Goal: Check status: Check status

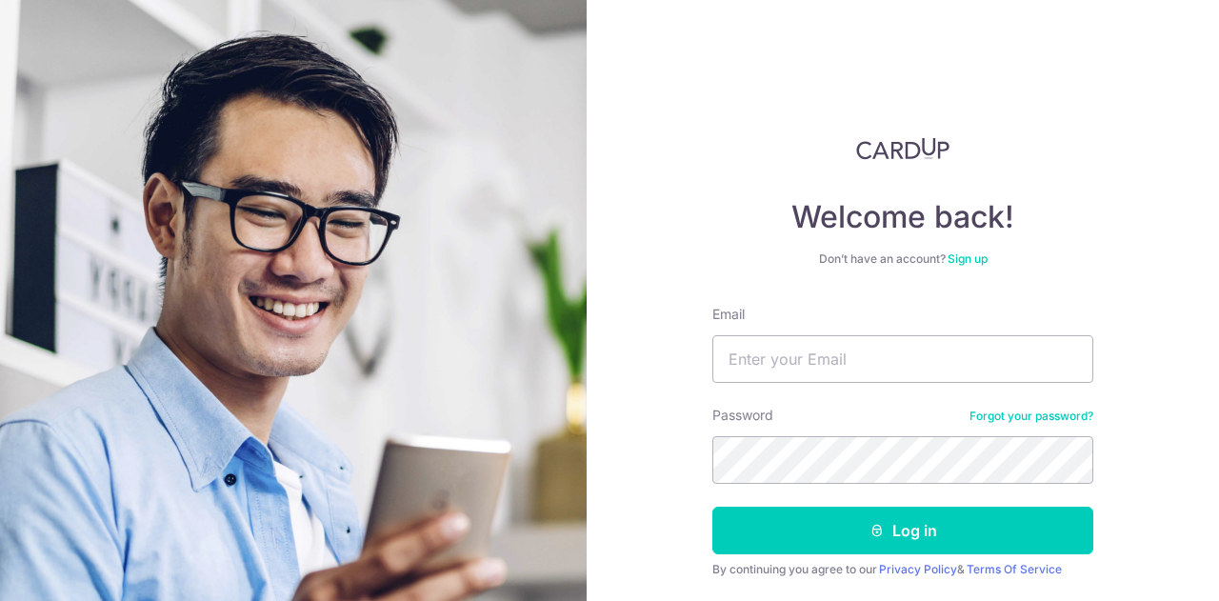
click at [851, 334] on div "Email" at bounding box center [902, 344] width 381 height 78
click at [851, 337] on input "Email" at bounding box center [902, 359] width 381 height 48
type input "[PERSON_NAME][EMAIL_ADDRESS][DOMAIN_NAME]"
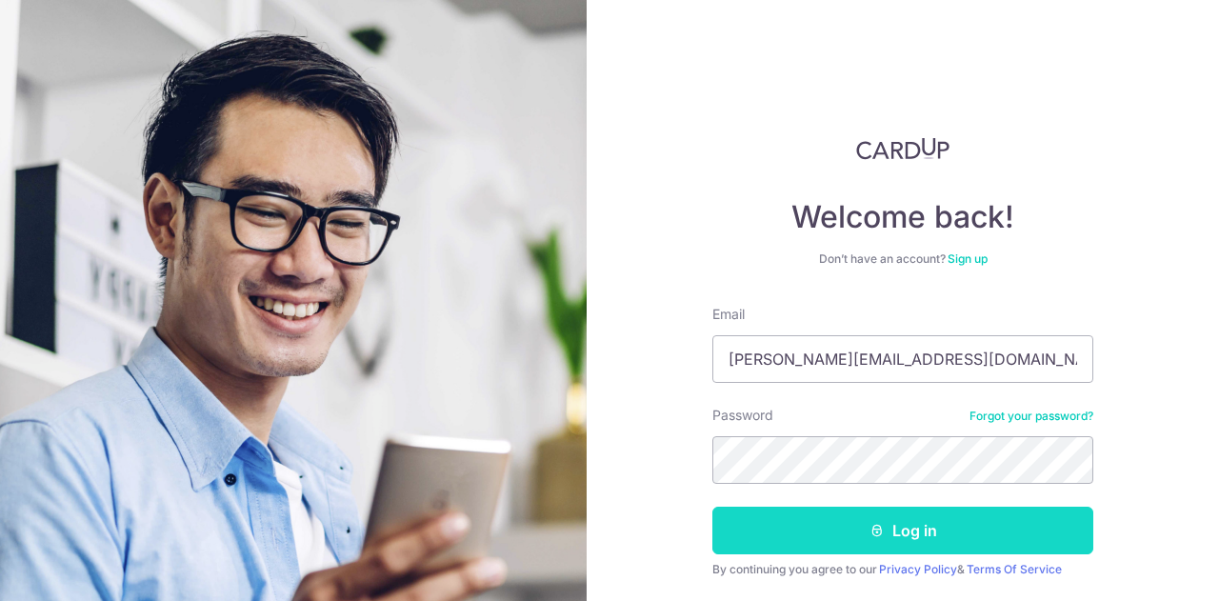
click at [852, 546] on button "Log in" at bounding box center [902, 531] width 381 height 48
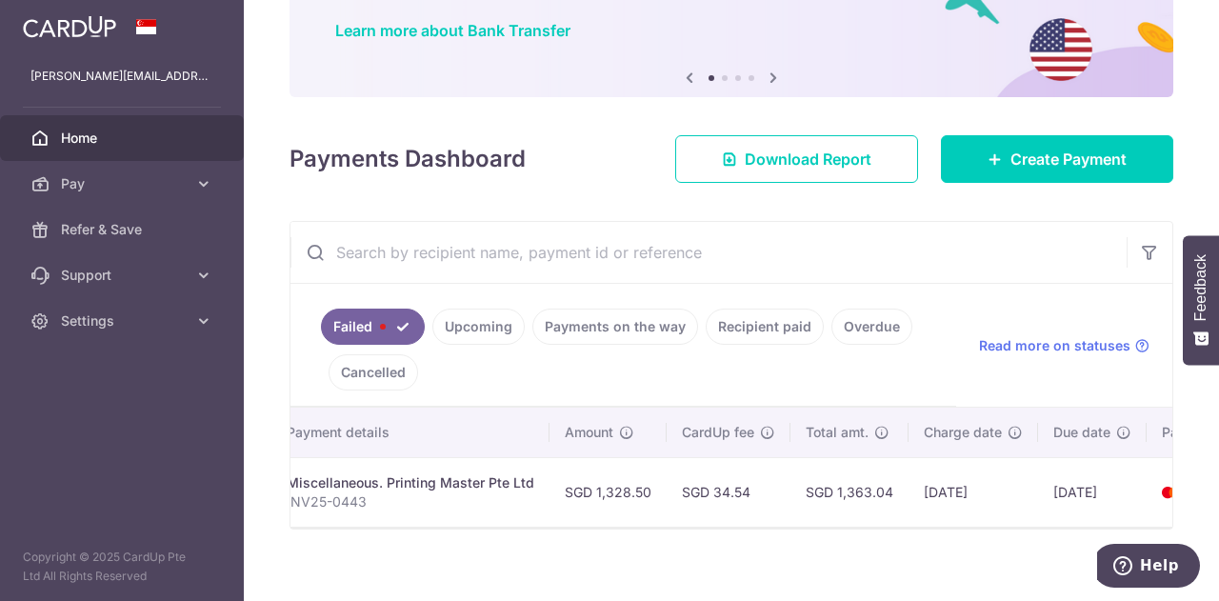
scroll to position [0, 478]
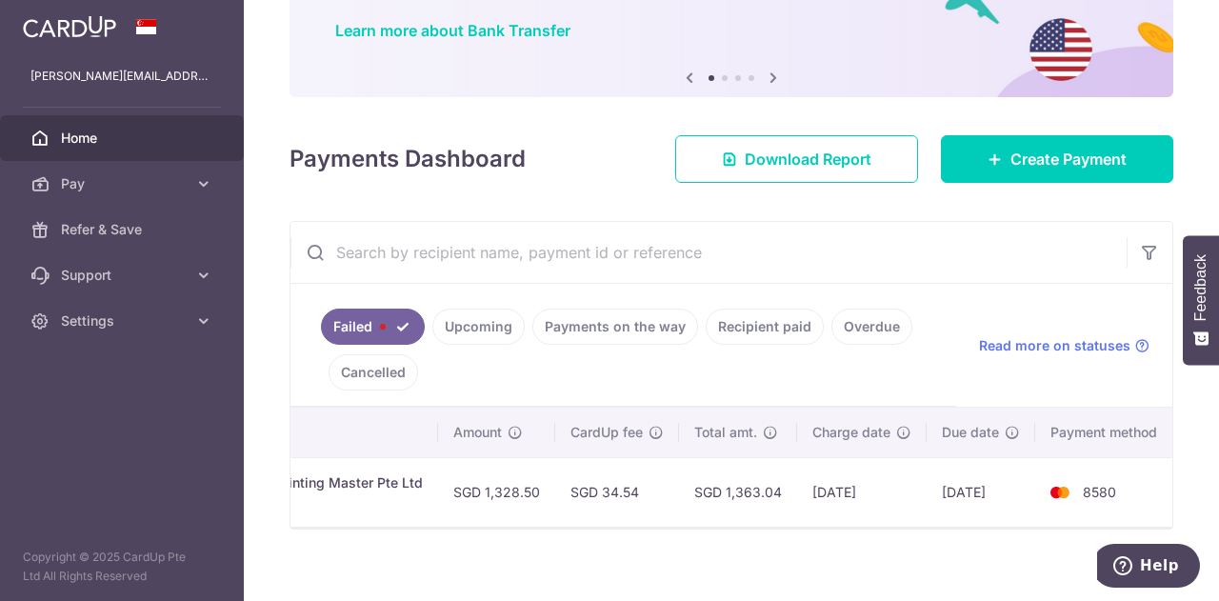
click at [494, 325] on link "Upcoming" at bounding box center [478, 327] width 92 height 36
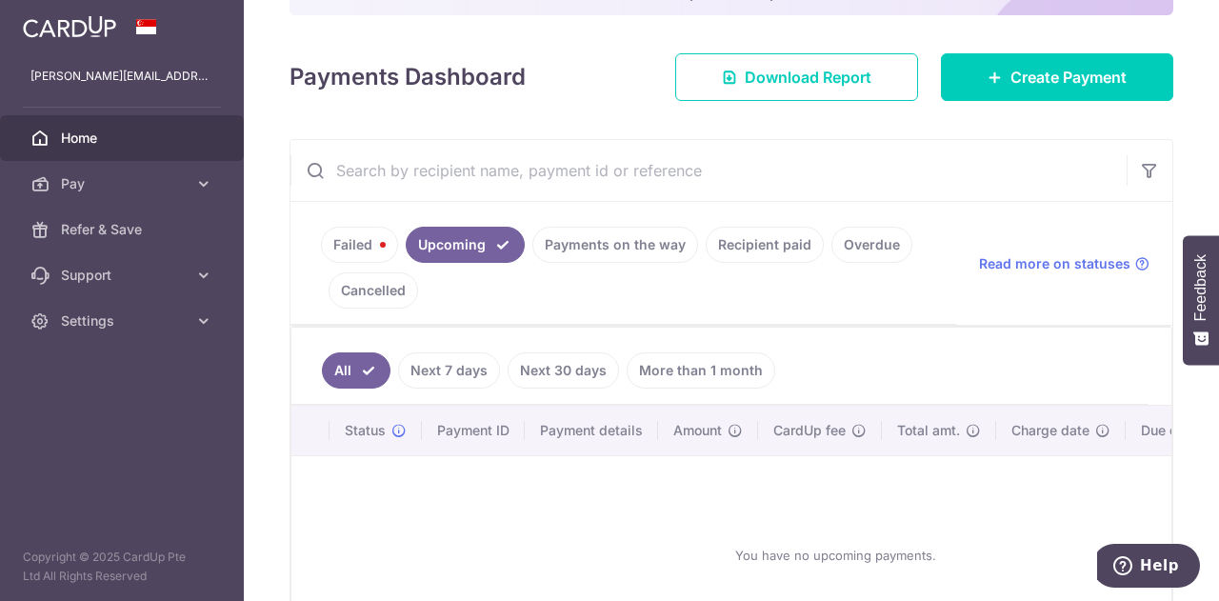
scroll to position [337, 0]
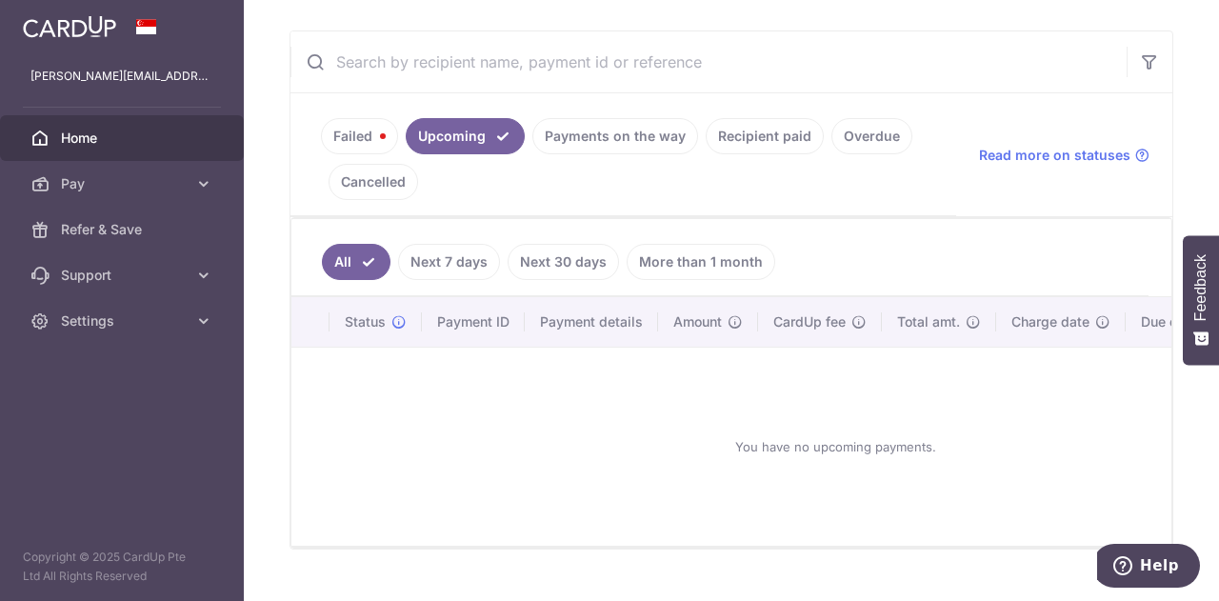
click at [600, 123] on link "Payments on the way" at bounding box center [615, 136] width 166 height 36
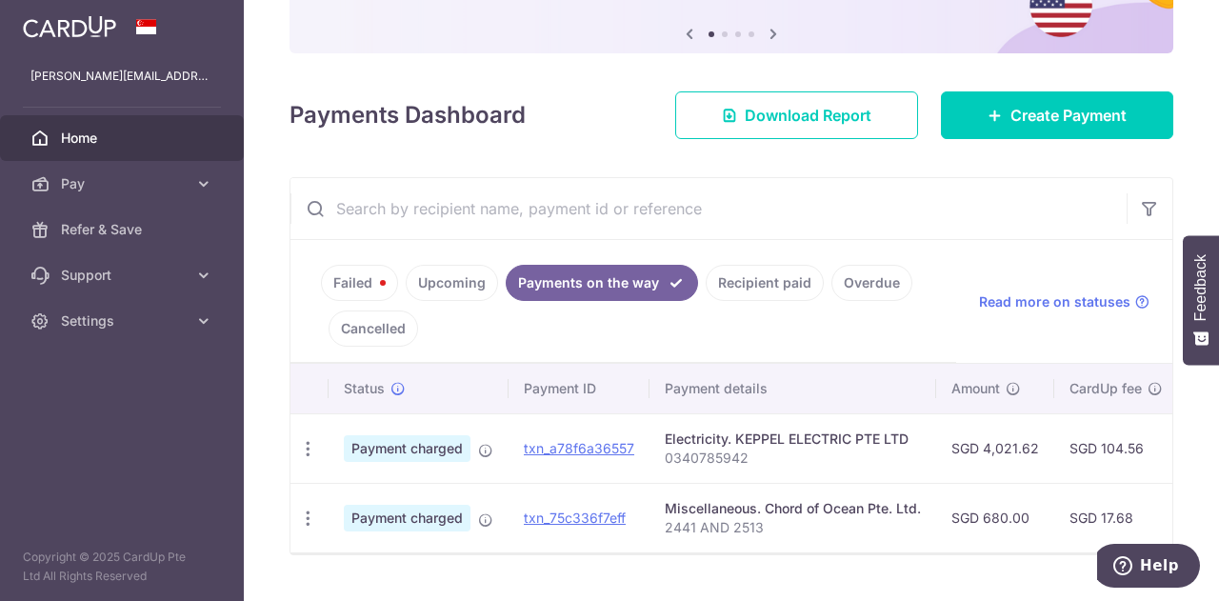
scroll to position [238, 0]
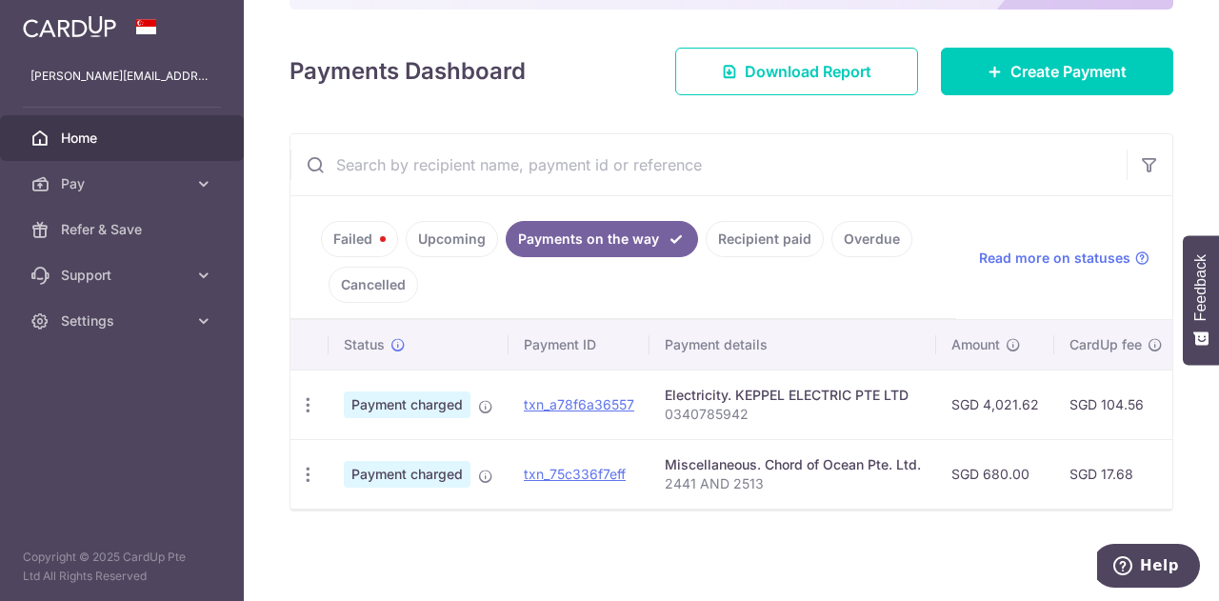
click at [367, 238] on link "Failed" at bounding box center [359, 239] width 77 height 36
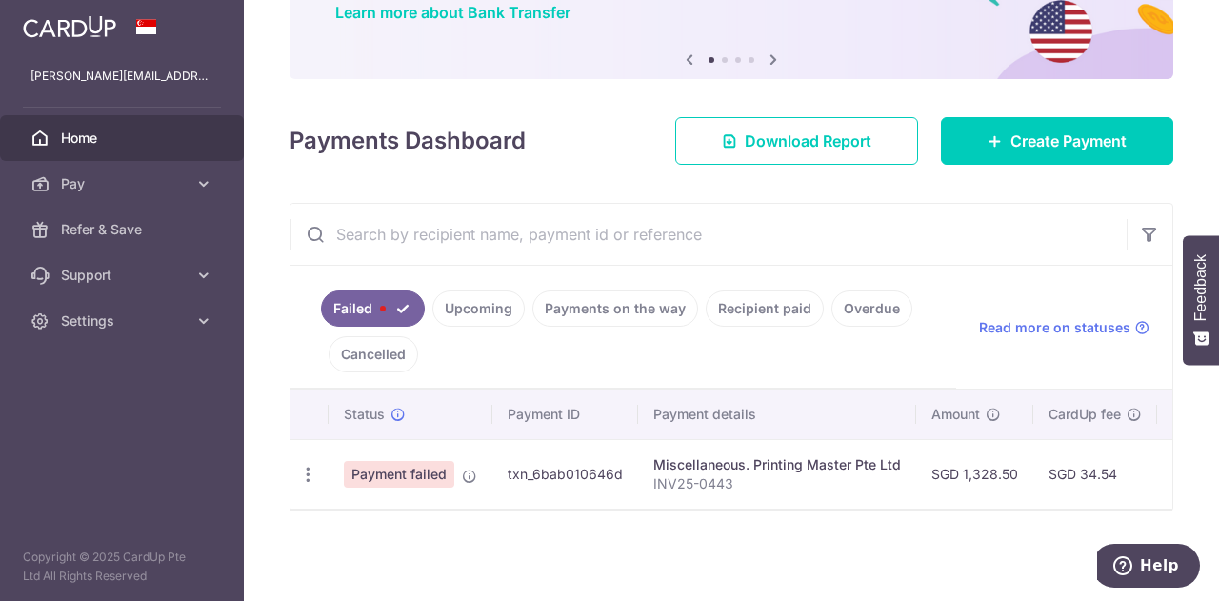
scroll to position [170, 0]
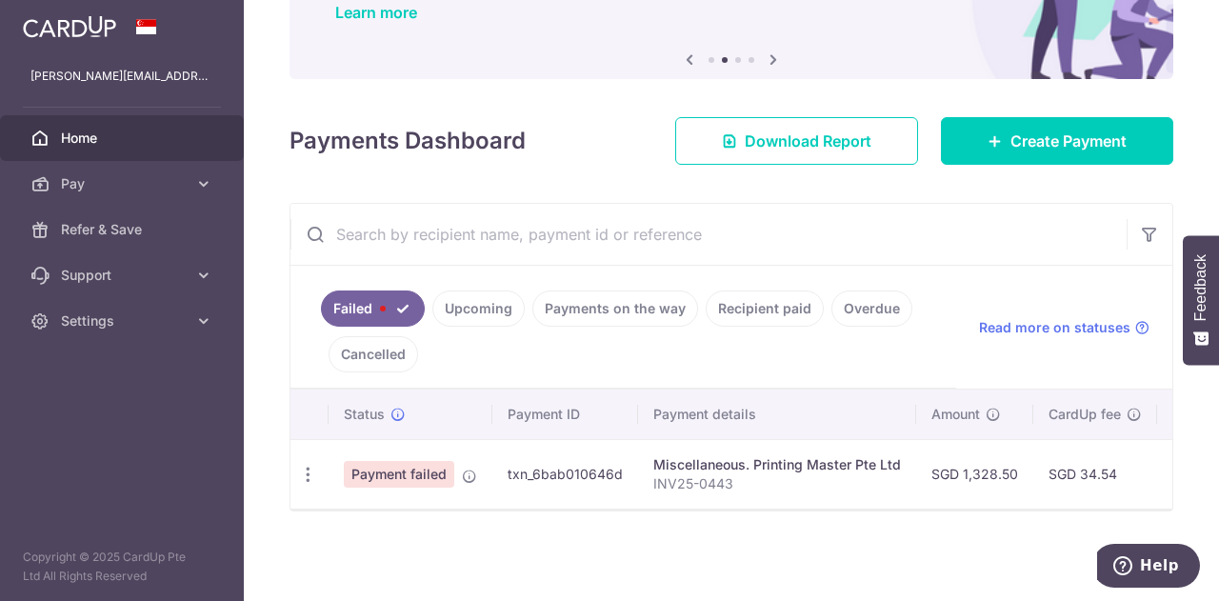
drag, startPoint x: 629, startPoint y: 287, endPoint x: 607, endPoint y: 266, distance: 30.3
click at [629, 290] on link "Payments on the way" at bounding box center [615, 308] width 166 height 36
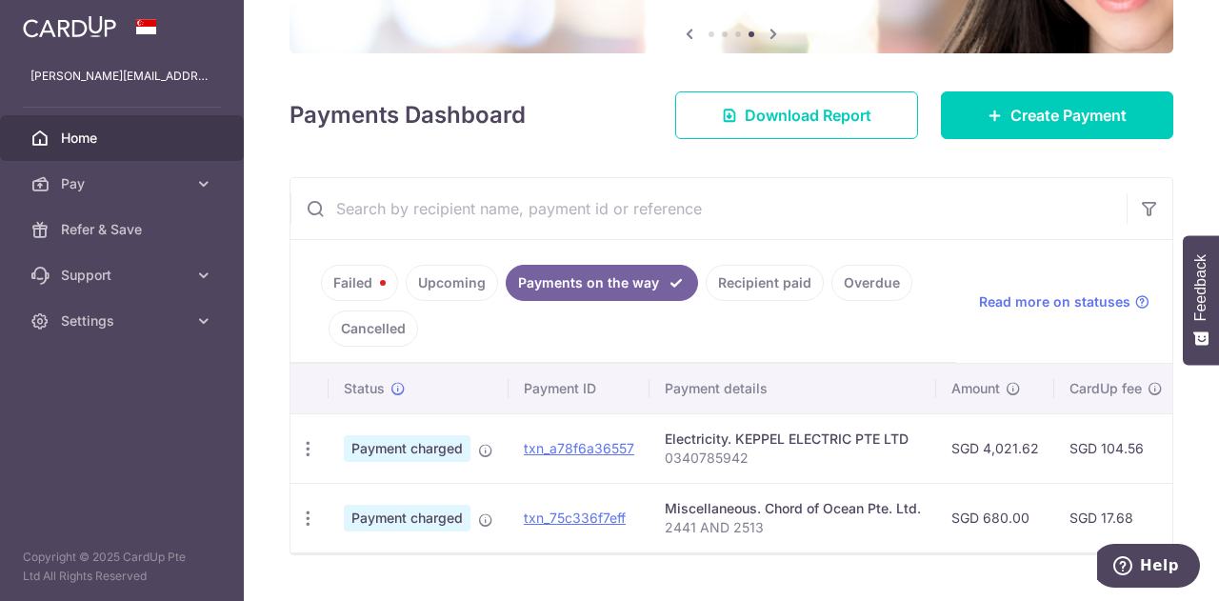
scroll to position [238, 0]
